Goal: Task Accomplishment & Management: Manage account settings

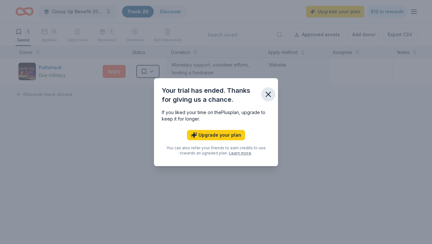
click at [271, 93] on icon "button" at bounding box center [268, 94] width 9 height 9
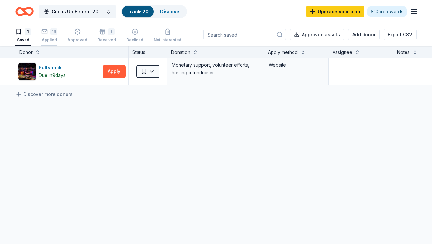
click at [56, 35] on div "16 Applied" at bounding box center [49, 35] width 16 height 14
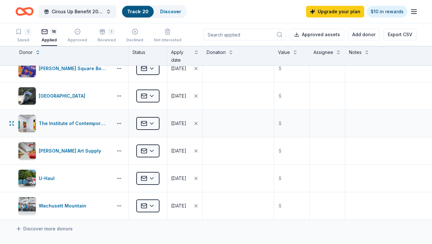
scroll to position [307, 0]
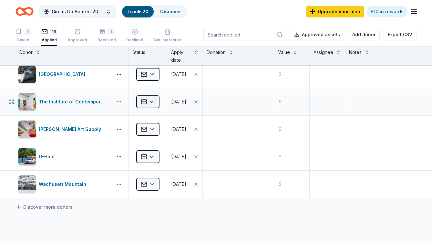
click at [145, 102] on html "Circus Up Benefit 2025 Track · 20 Discover Upgrade your plan $10 in rewards 1 S…" at bounding box center [216, 122] width 432 height 244
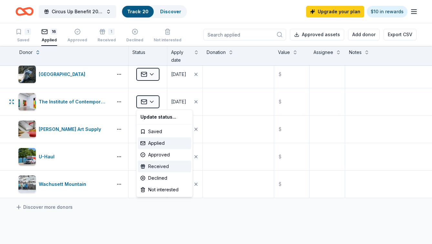
click at [158, 169] on div "Received" at bounding box center [165, 167] width 54 height 12
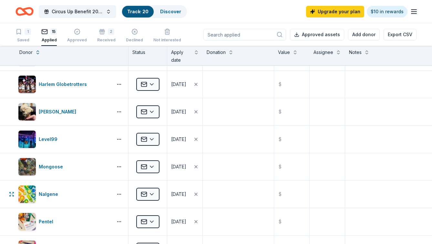
scroll to position [93, 0]
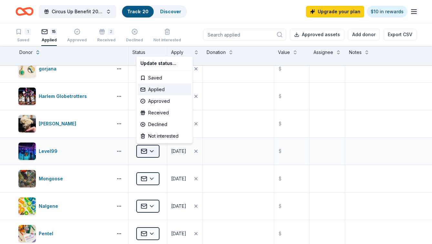
click at [154, 153] on html "Circus Up Benefit 2025 Track · 20 Discover Upgrade your plan $10 in rewards 1 S…" at bounding box center [216, 122] width 432 height 244
click at [157, 113] on div "Received" at bounding box center [165, 113] width 54 height 12
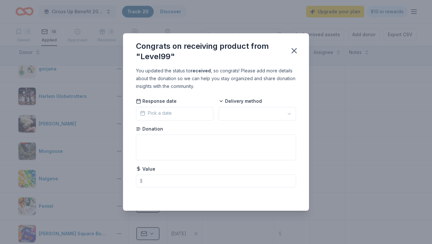
click at [157, 115] on span "Pick a date" at bounding box center [156, 113] width 32 height 8
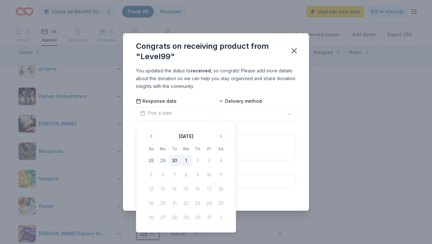
click at [174, 160] on button "30" at bounding box center [175, 161] width 12 height 12
click at [226, 111] on html "Circus Up Benefit 2025 Track · 20 Discover Upgrade your plan $10 in rewards 1 S…" at bounding box center [216, 122] width 432 height 244
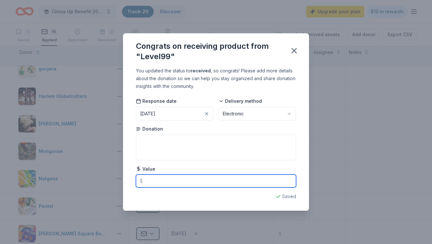
click at [184, 182] on input "text" at bounding box center [216, 180] width 160 height 13
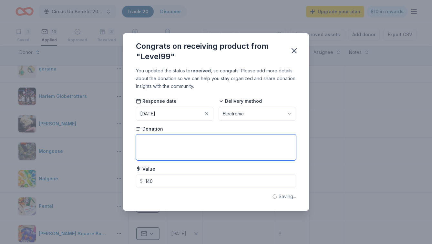
type input "140.00"
click at [169, 148] on textarea at bounding box center [216, 147] width 160 height 26
type textarea "4 2-hour game codes"
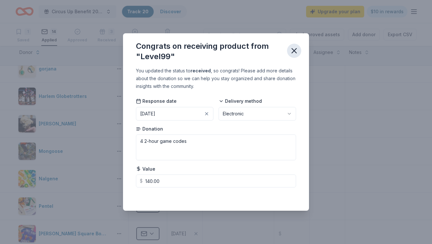
click at [292, 54] on icon "button" at bounding box center [294, 50] width 9 height 9
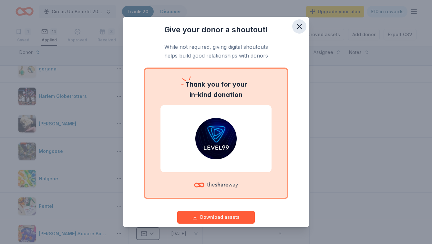
click at [299, 25] on icon "button" at bounding box center [299, 26] width 9 height 9
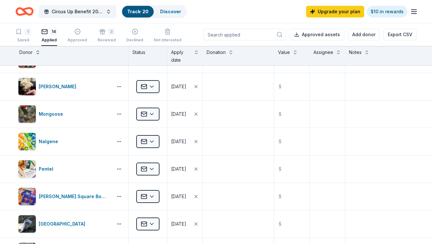
scroll to position [0, 0]
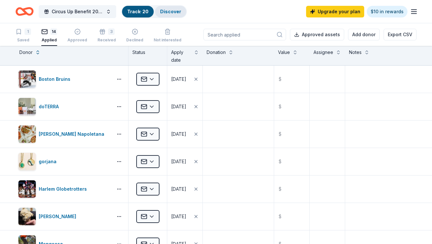
click at [170, 11] on link "Discover" at bounding box center [170, 11] width 21 height 5
